Goal: Transaction & Acquisition: Subscribe to service/newsletter

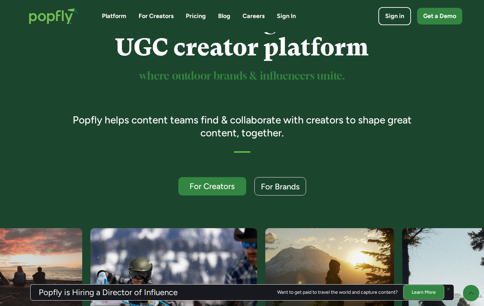
scroll to position [83, 0]
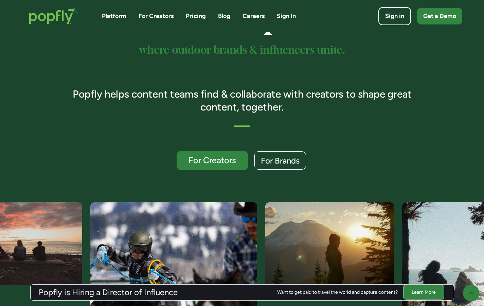
click at [215, 159] on div "For Creators" at bounding box center [212, 160] width 58 height 9
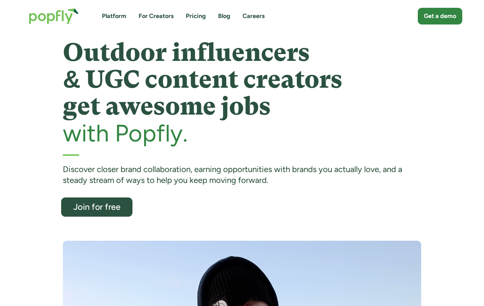
click at [107, 208] on div "Join for free" at bounding box center [97, 206] width 58 height 9
